Goal: Go to known website: Access a specific website the user already knows

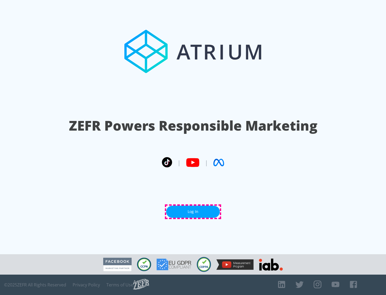
click at [193, 211] on link "Log In" at bounding box center [193, 211] width 54 height 12
